Goal: Task Accomplishment & Management: Use online tool/utility

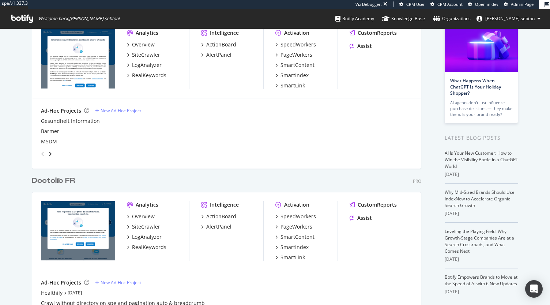
scroll to position [62, 0]
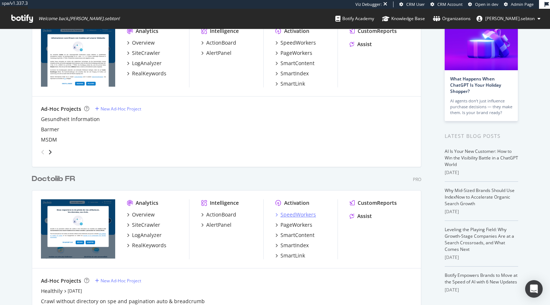
click at [290, 211] on div "SpeedWorkers" at bounding box center [297, 214] width 35 height 7
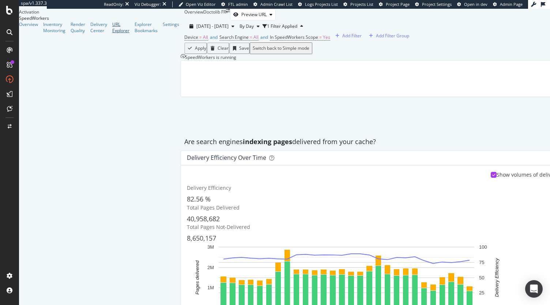
click at [112, 34] on div "URL Explorer" at bounding box center [120, 27] width 17 height 12
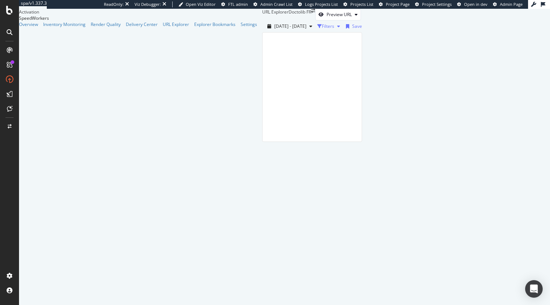
click at [317, 31] on div "Filters" at bounding box center [330, 26] width 26 height 11
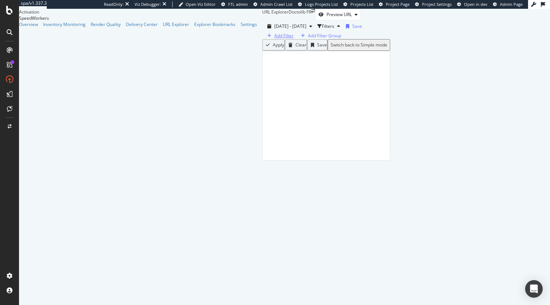
click at [274, 39] on div "Add Filter" at bounding box center [283, 36] width 19 height 6
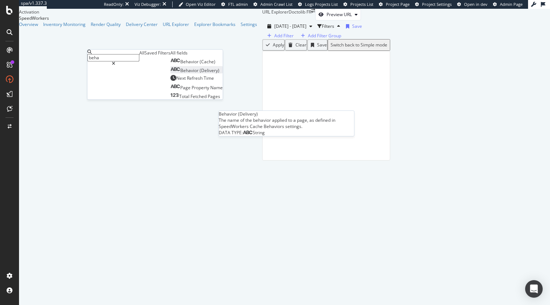
type input "beha"
click at [200, 73] on span "(Delivery)" at bounding box center [210, 70] width 20 height 6
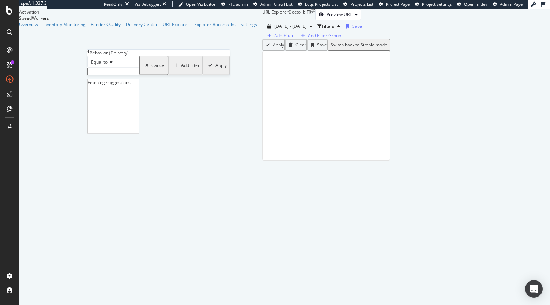
click at [116, 75] on input "text" at bounding box center [113, 71] width 52 height 7
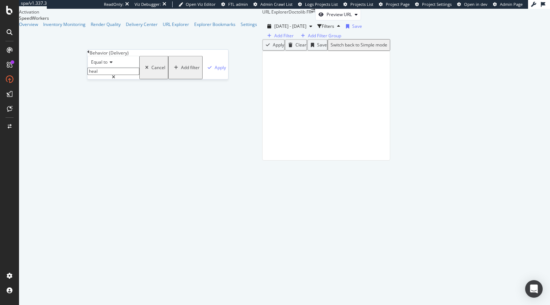
type input "heal"
click at [92, 55] on div "Behavior (Delivery)" at bounding box center [157, 53] width 141 height 6
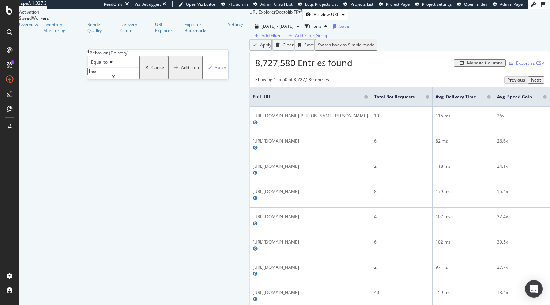
click at [90, 55] on div "Behavior (Delivery) Equal to heal heal Cancel Add filter Apply" at bounding box center [157, 65] width 141 height 30
click at [90, 54] on icon at bounding box center [88, 52] width 2 height 4
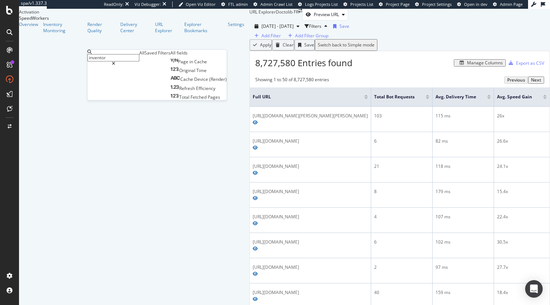
click at [139, 57] on input "inventor" at bounding box center [113, 57] width 52 height 7
type input "source"
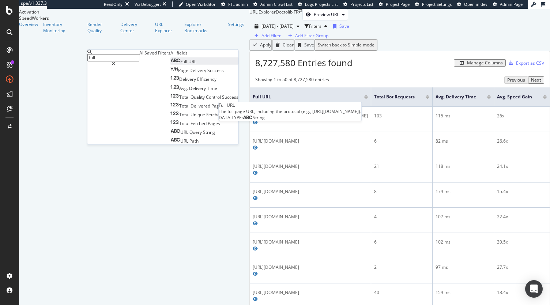
type input "full"
click at [188, 65] on span "URL" at bounding box center [192, 61] width 8 height 6
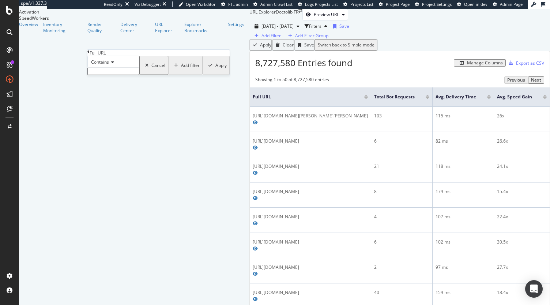
click at [113, 75] on input "text" at bounding box center [113, 71] width 52 height 7
type input "/sante/"
click at [215, 71] on div "Apply" at bounding box center [220, 67] width 11 height 6
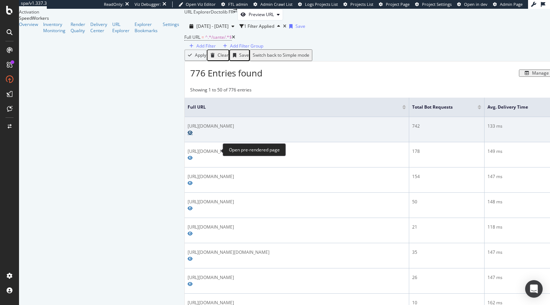
click at [193, 135] on icon "Preview https://www.doctolib.fr/sante/campagne-non-aux-lapins/" at bounding box center [189, 132] width 5 height 4
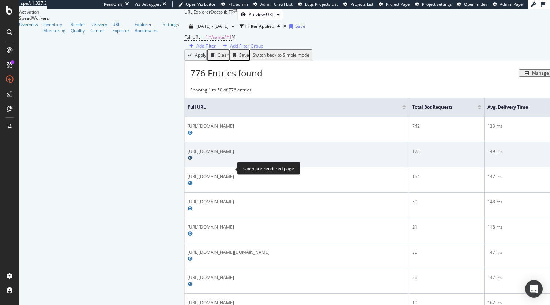
click at [193, 160] on icon "Preview https://www.doctolib.fr/sante/soccuper-de-votre-enfant-a-deux/" at bounding box center [189, 158] width 5 height 4
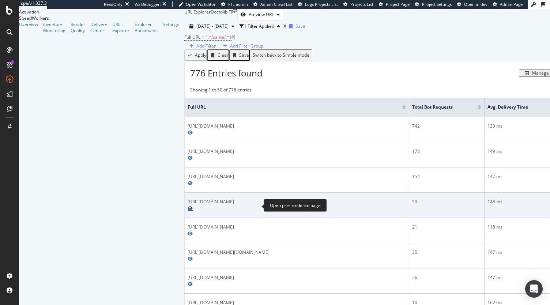
click at [193, 206] on icon "Preview https://www.doctolib.fr/sante/sante-mentale/comment-sortir-de-lalcoolis…" at bounding box center [189, 208] width 5 height 4
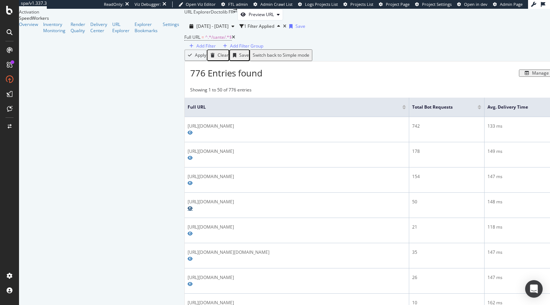
scroll to position [98, 0]
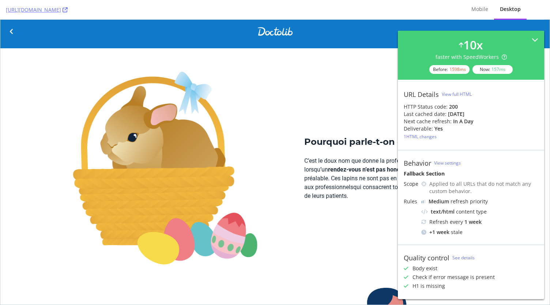
scroll to position [181, 0]
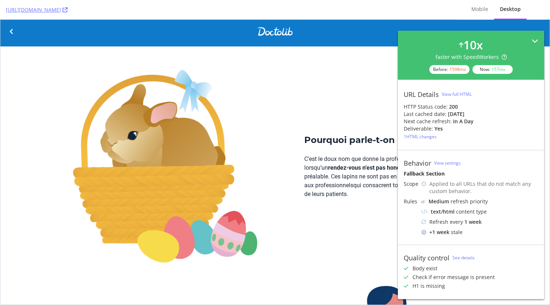
click at [531, 41] on icon at bounding box center [534, 41] width 7 height 7
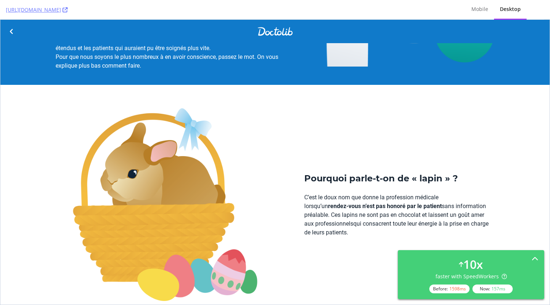
scroll to position [0, 0]
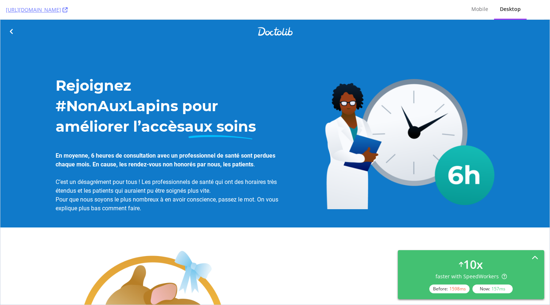
click at [523, 261] on div "10 x faster with SpeedWorkers Before: 1598 ms Now: 157 ms" at bounding box center [470, 274] width 134 height 37
